Goal: Complete application form

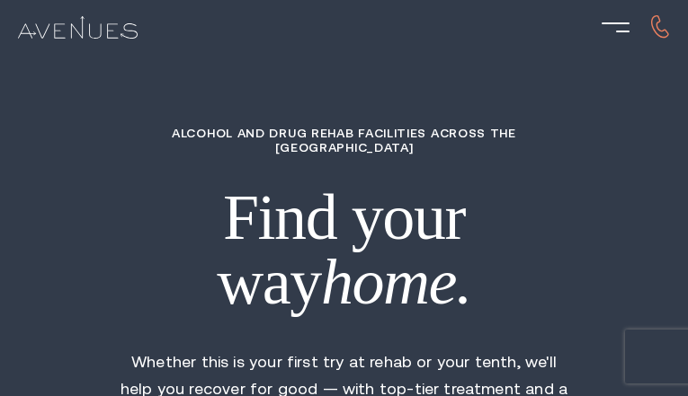
type input "BlZpiMFqDAbJBgXo"
type input "HvABxqoinYvao"
type input "vcGZLxyWOFeQ"
type input "RqhOMUHuurhGCEZx"
type input "RSKWRKQJETwLeei"
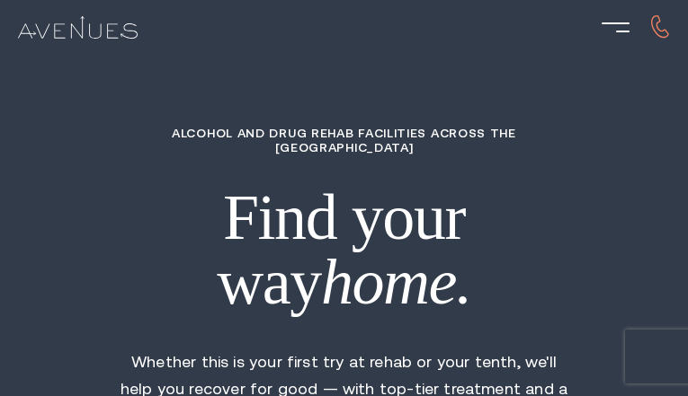
type input "7276598538"
type input "[EMAIL_ADDRESS][DOMAIN_NAME]"
type input "svGhwixWR"
type input "2999995374"
type input "[EMAIL_ADDRESS][DOMAIN_NAME]"
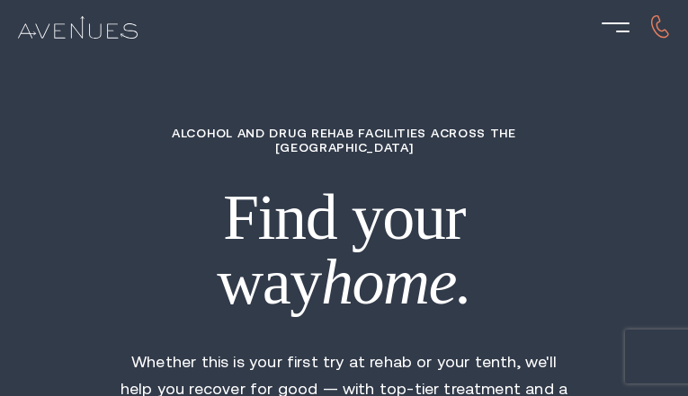
type input "qCHvyrvoiIbt"
radio input "true"
radio input "false"
